Goal: Transaction & Acquisition: Purchase product/service

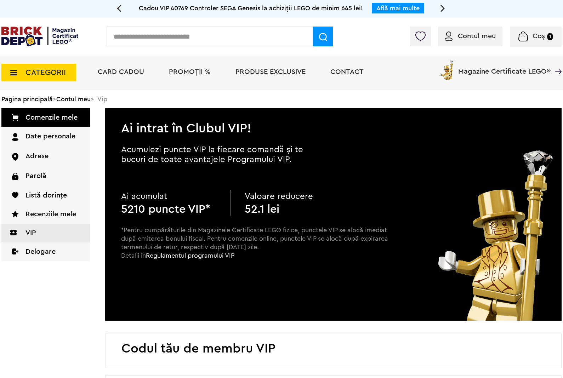
click at [144, 25] on div "Contul meu Contul meu Comenzile mele Date personale Adrese Parolă Listă dorințe…" at bounding box center [281, 37] width 563 height 38
click at [148, 41] on input "text" at bounding box center [210, 37] width 206 height 20
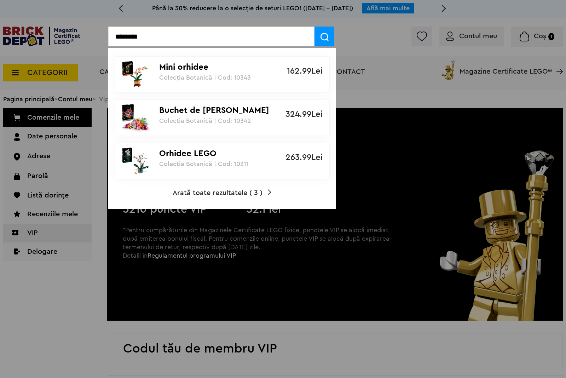
type input "********"
click at [253, 155] on p "Orhidee LEGO" at bounding box center [218, 154] width 118 height 10
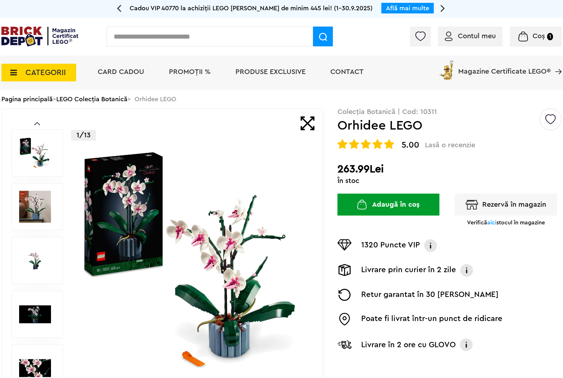
click at [492, 222] on span "aici" at bounding box center [491, 223] width 9 height 6
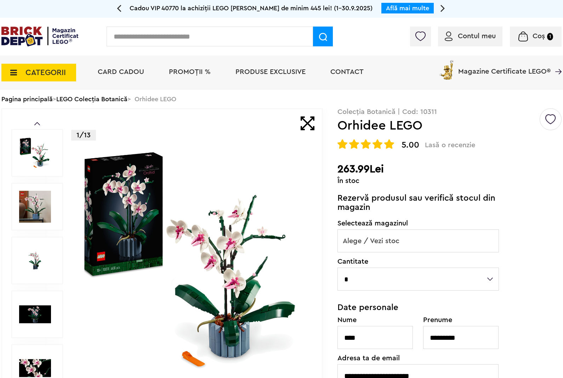
click at [478, 238] on span "Alege / Vezi stoc" at bounding box center [418, 241] width 161 height 23
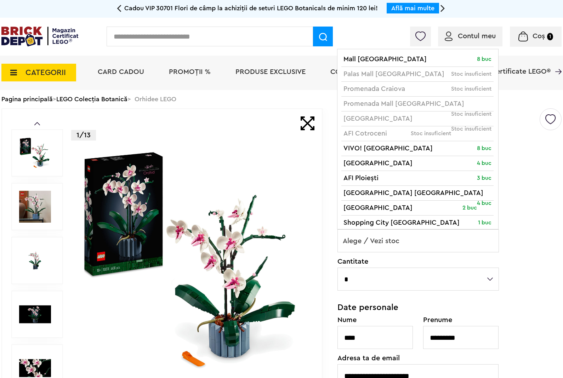
click at [542, 199] on div "Creează o listă nouă Colecția Botanică | Cod: 10311 Orhidee LEGO 5.00 Lasă o re…" at bounding box center [449, 299] width 224 height 383
